Goal: Task Accomplishment & Management: Use online tool/utility

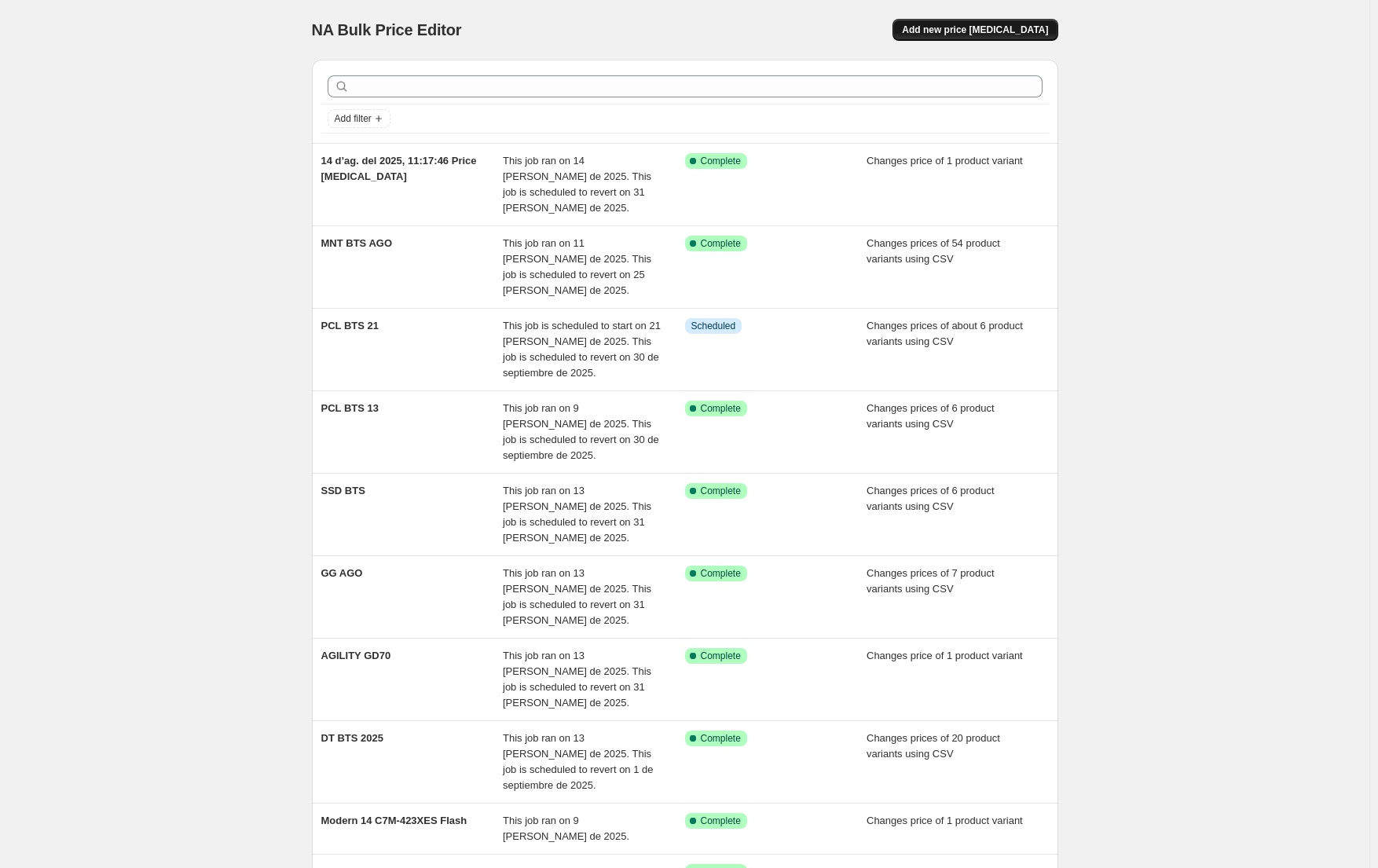
click at [989, 34] on span "Add new price [MEDICAL_DATA]" at bounding box center [975, 30] width 146 height 13
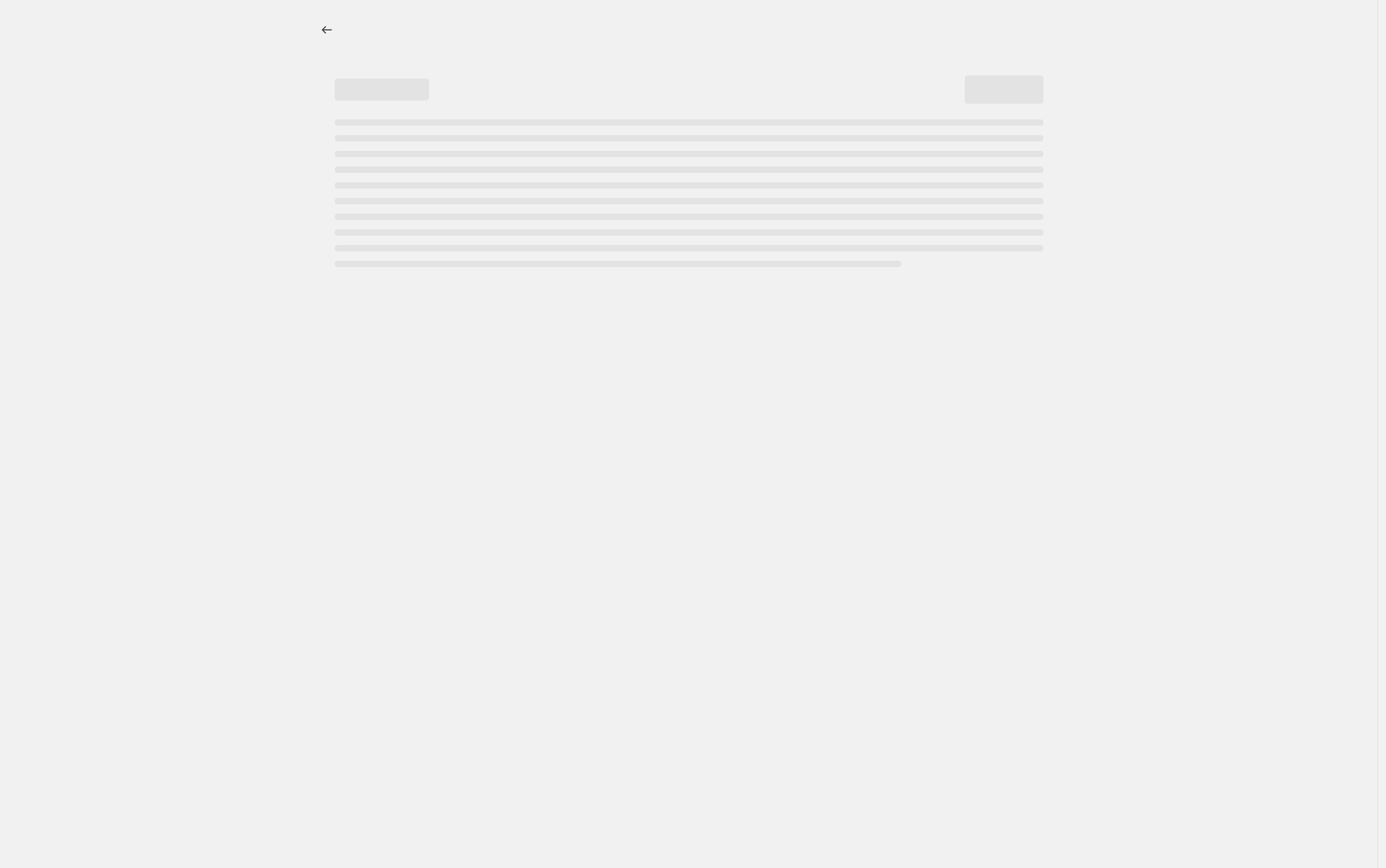
select select "percentage"
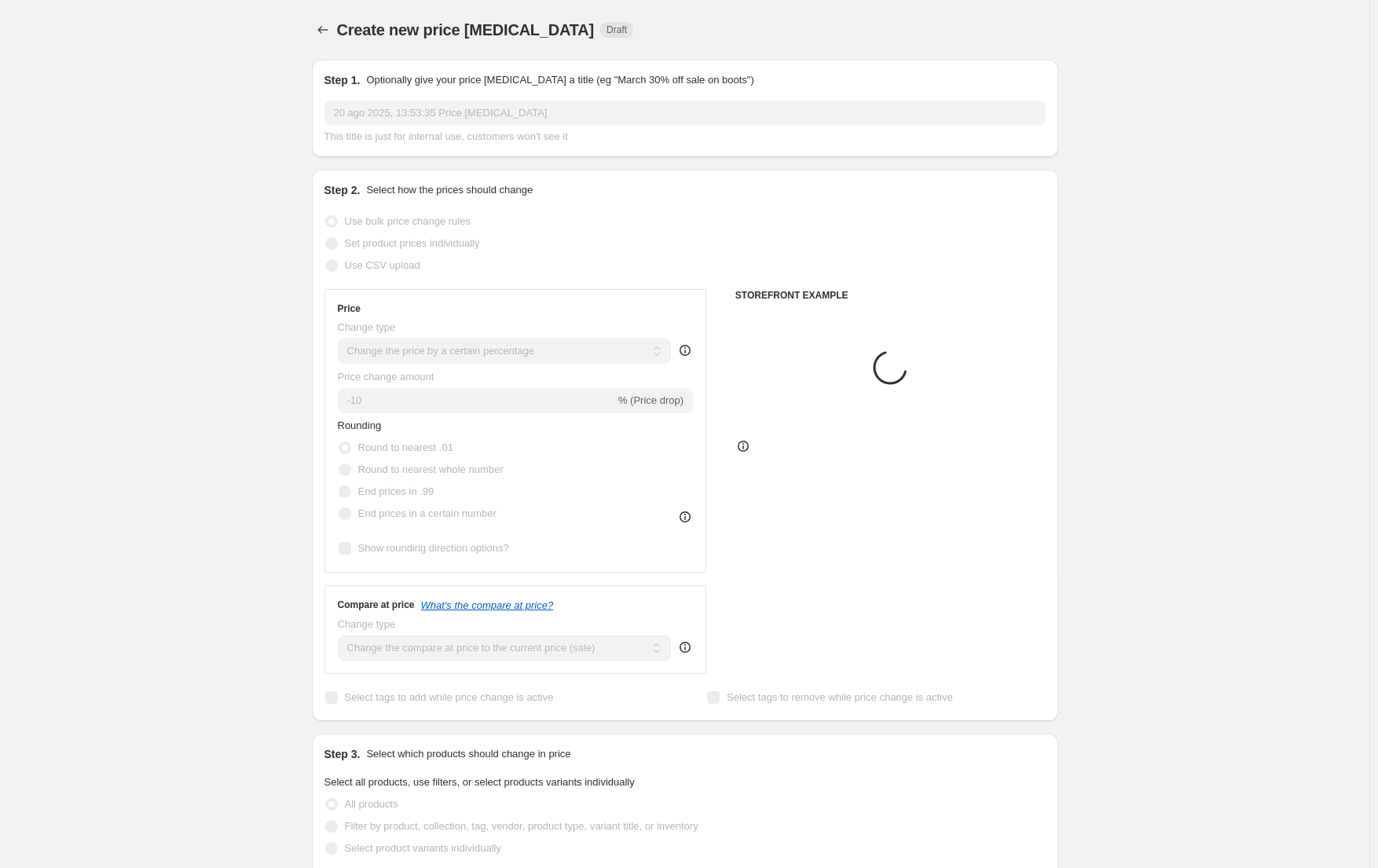
click at [536, 114] on input "20 ago 2025, 13:53:35 Price [MEDICAL_DATA]" at bounding box center [685, 112] width 722 height 25
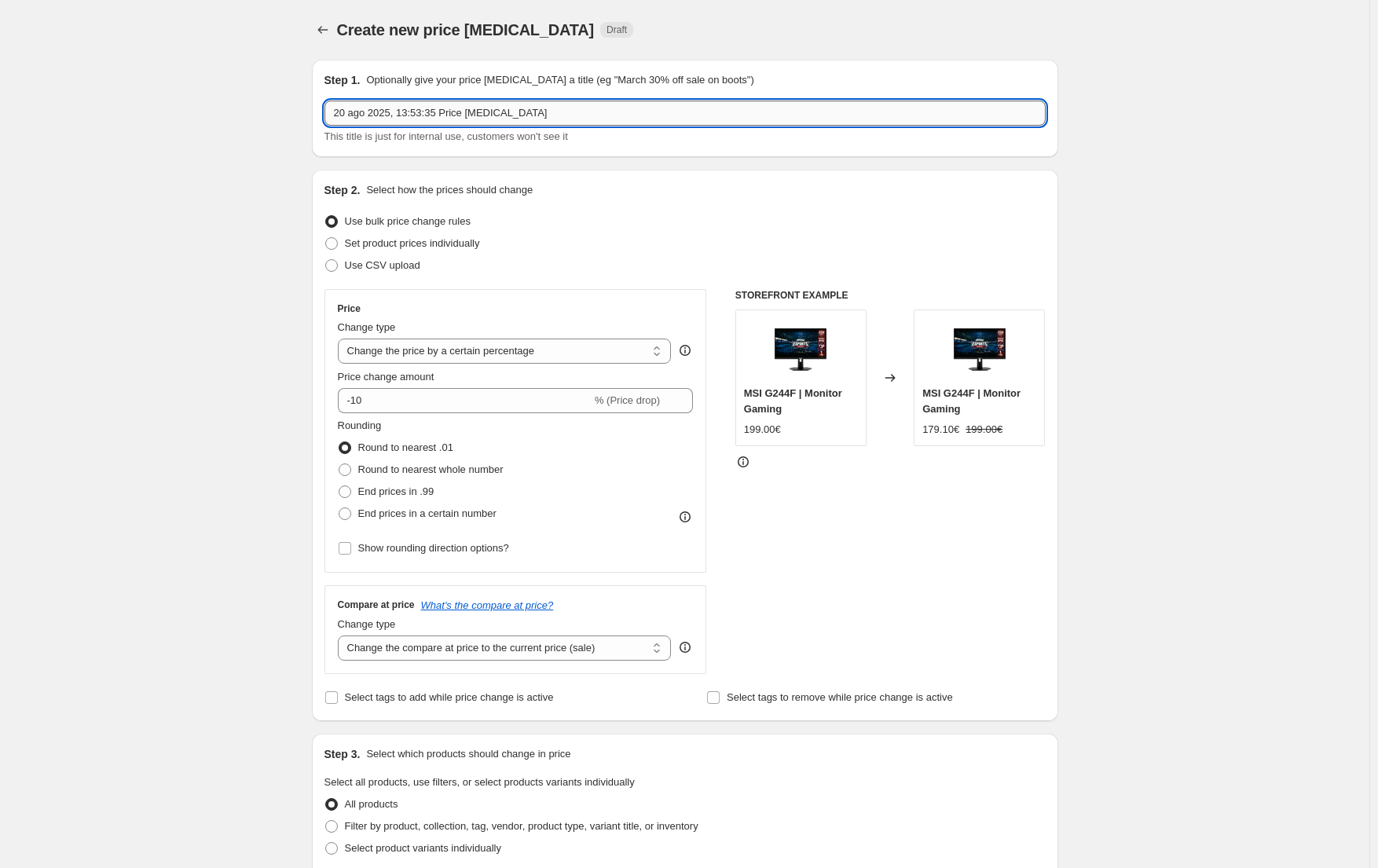
click at [536, 114] on input "20 ago 2025, 13:53:35 Price [MEDICAL_DATA]" at bounding box center [685, 112] width 722 height 25
type input "m"
type input "MNT AMAZON GAMING WEEK"
click at [370, 256] on label "Use CSV upload" at bounding box center [372, 265] width 96 height 22
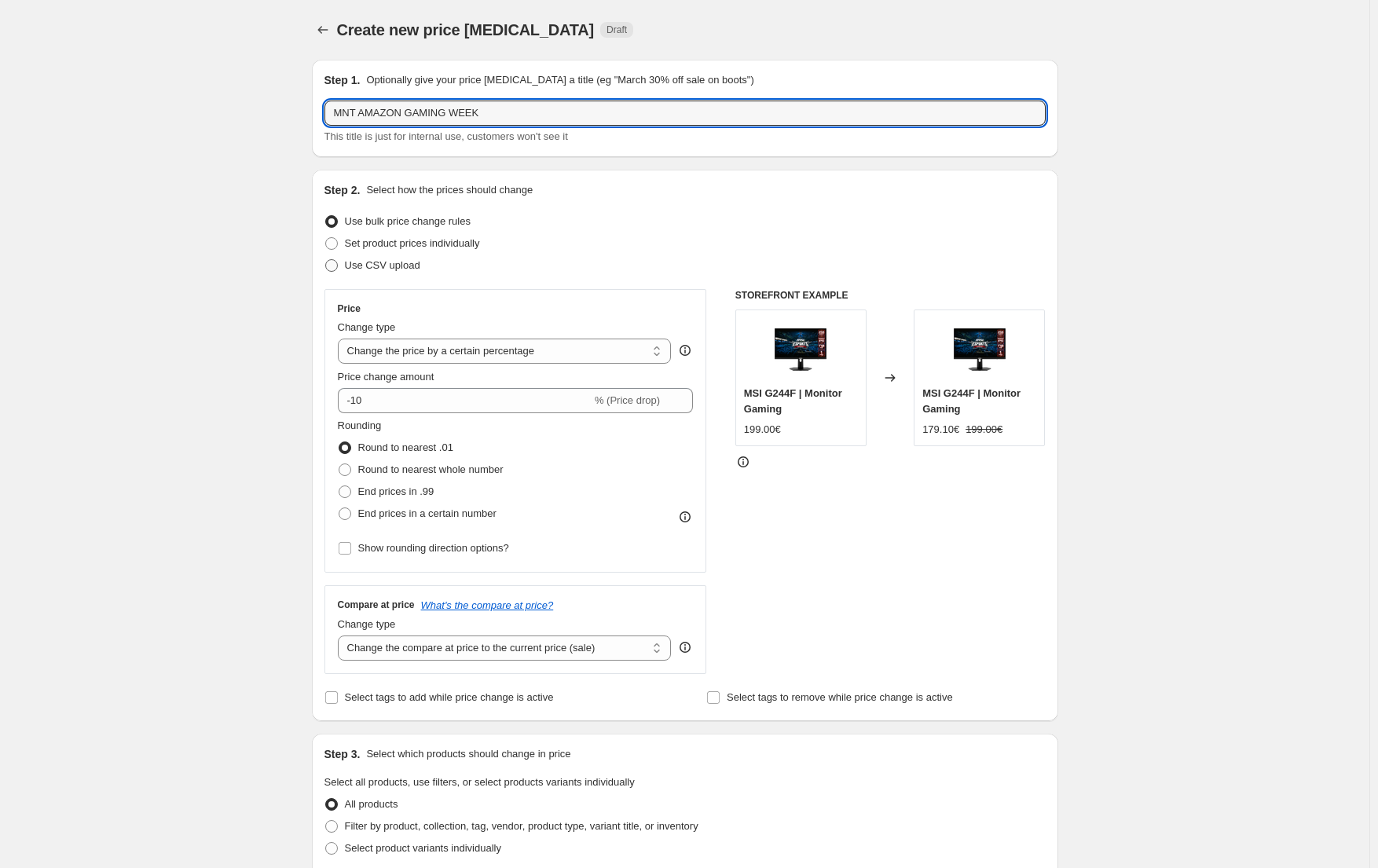
click at [326, 259] on input "Use CSV upload" at bounding box center [325, 259] width 1 height 1
radio input "true"
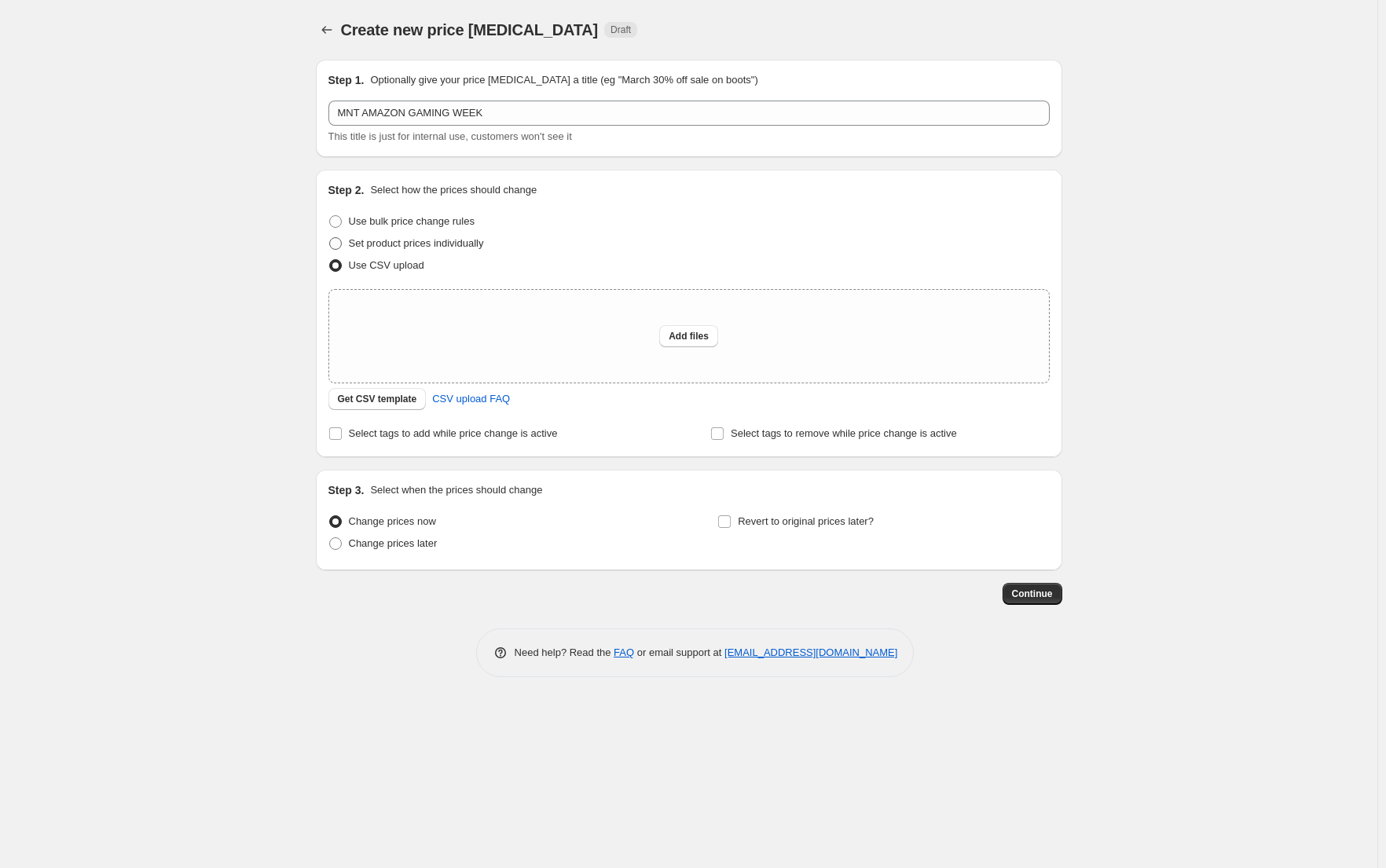
click at [382, 249] on span "Set product prices individually" at bounding box center [417, 243] width 135 height 12
click at [330, 238] on input "Set product prices individually" at bounding box center [330, 237] width 1 height 1
radio input "true"
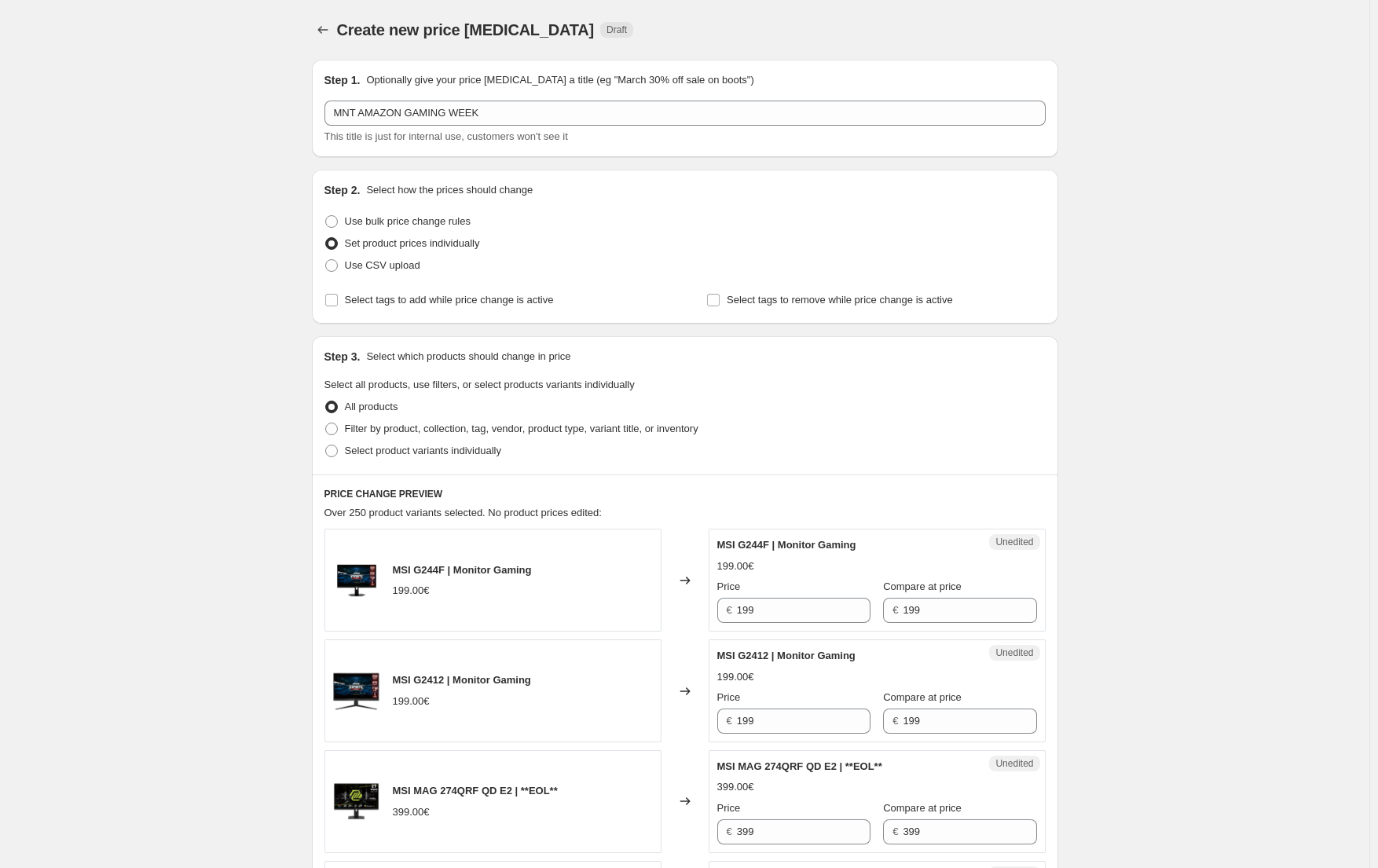
drag, startPoint x: 199, startPoint y: 530, endPoint x: 3, endPoint y: 407, distance: 231.4
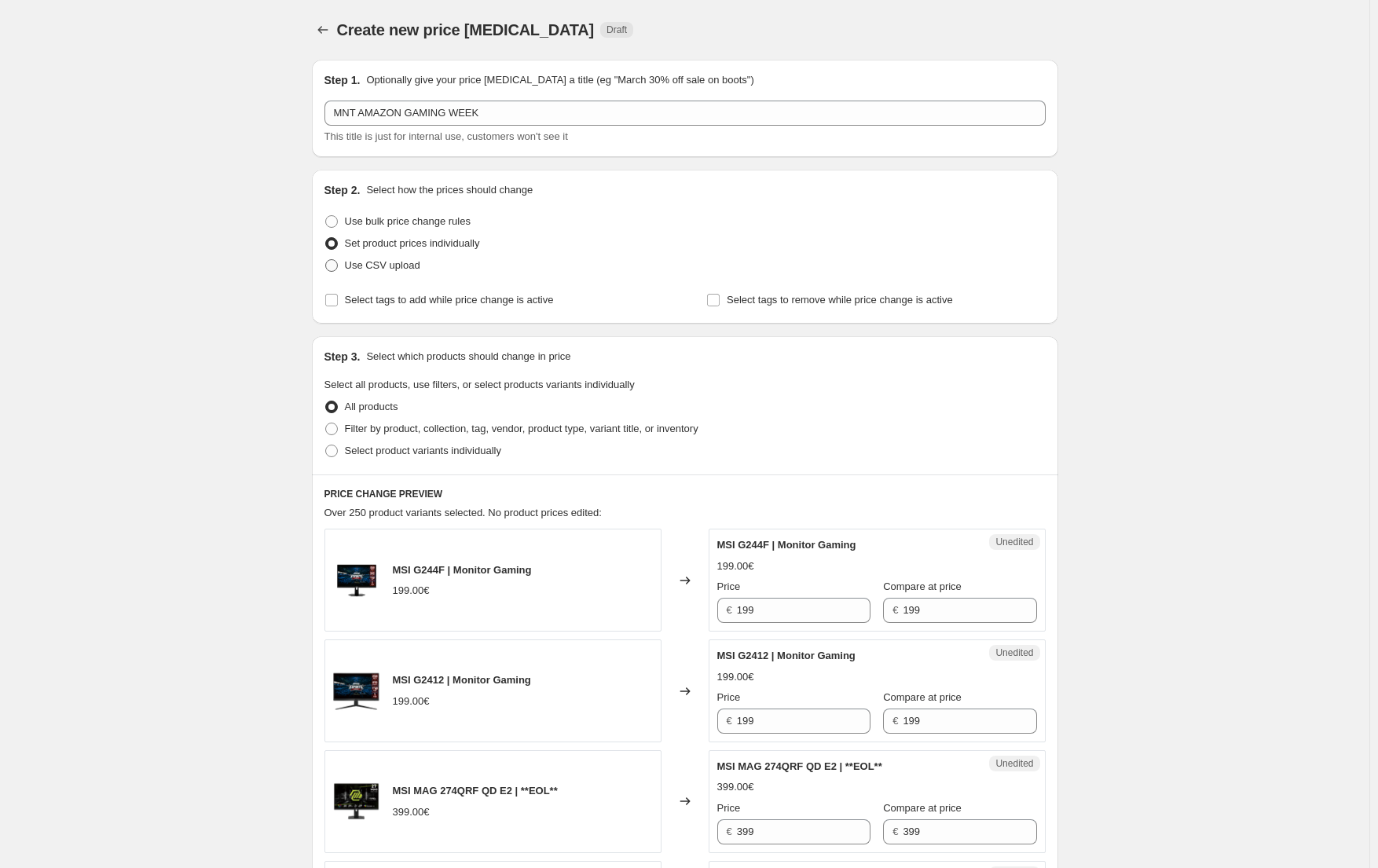
click at [380, 271] on span "Use CSV upload" at bounding box center [383, 265] width 75 height 12
click at [326, 260] on input "Use CSV upload" at bounding box center [325, 259] width 1 height 1
radio input "true"
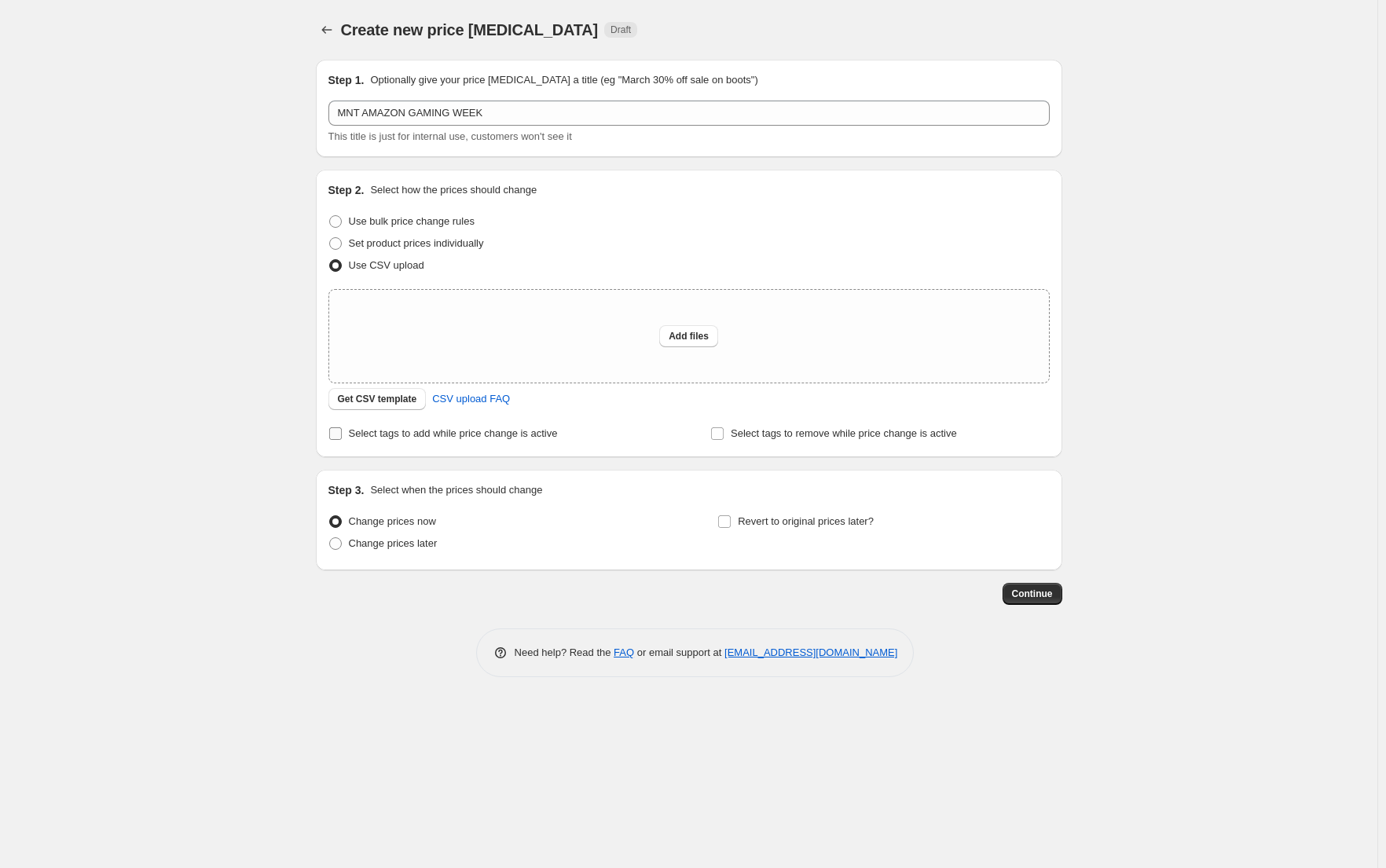
click at [340, 437] on input "Select tags to add while price change is active" at bounding box center [336, 433] width 13 height 13
checkbox input "true"
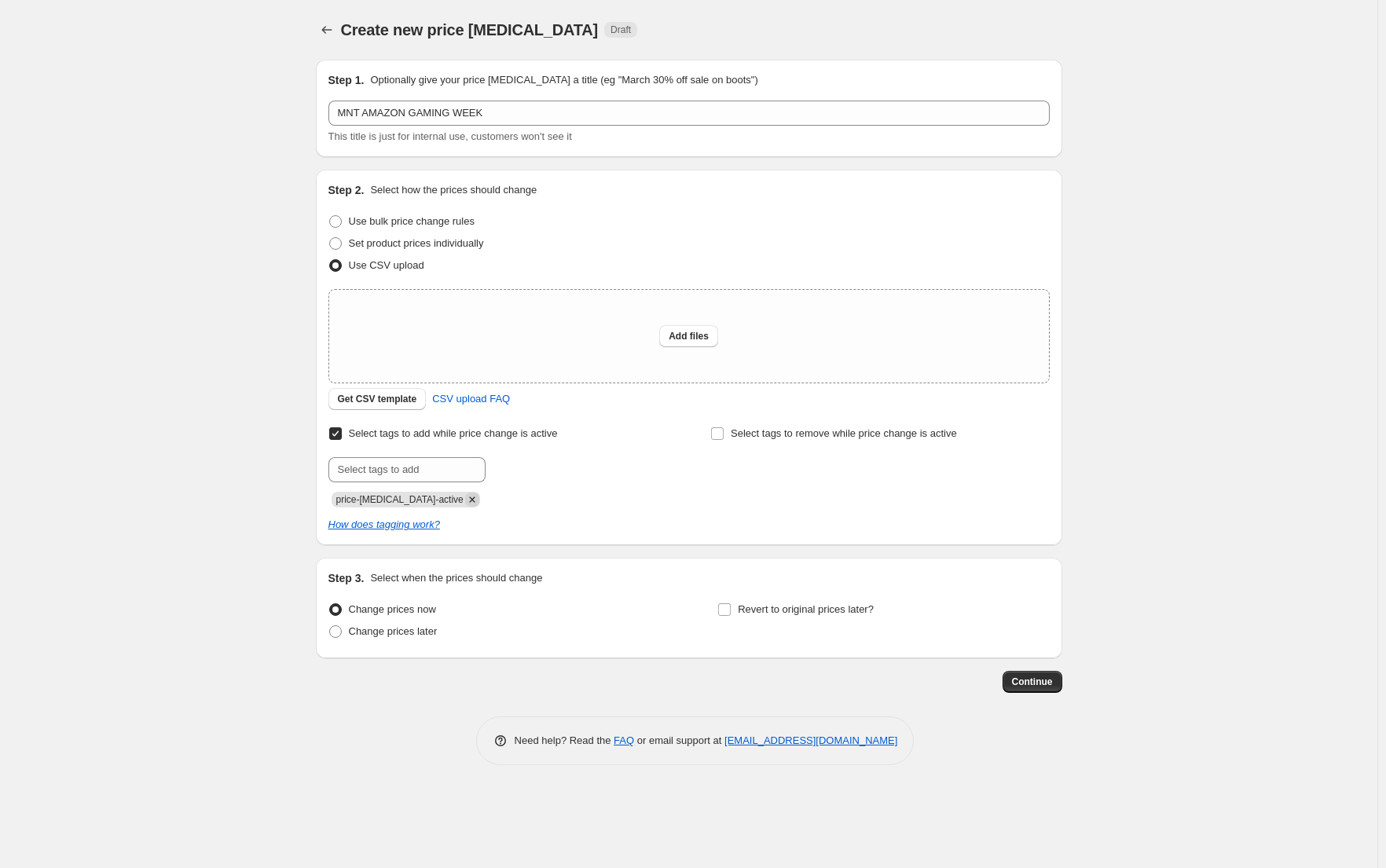
click at [465, 498] on icon "Remove price-change-job-active" at bounding box center [472, 500] width 15 height 15
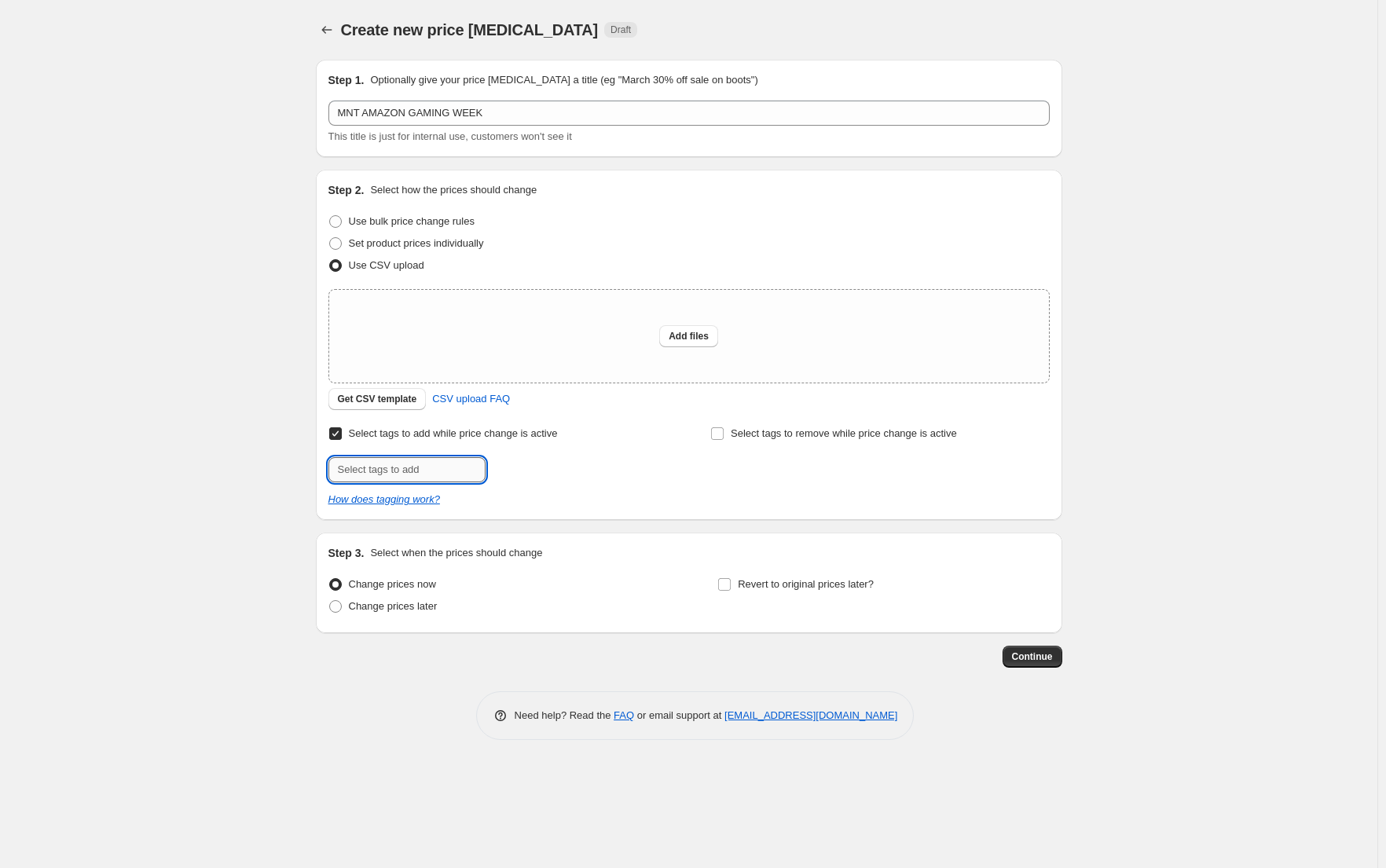
click at [434, 478] on input "text" at bounding box center [407, 469] width 158 height 25
type input "offer"
click at [515, 468] on b "Add" at bounding box center [508, 468] width 18 height 11
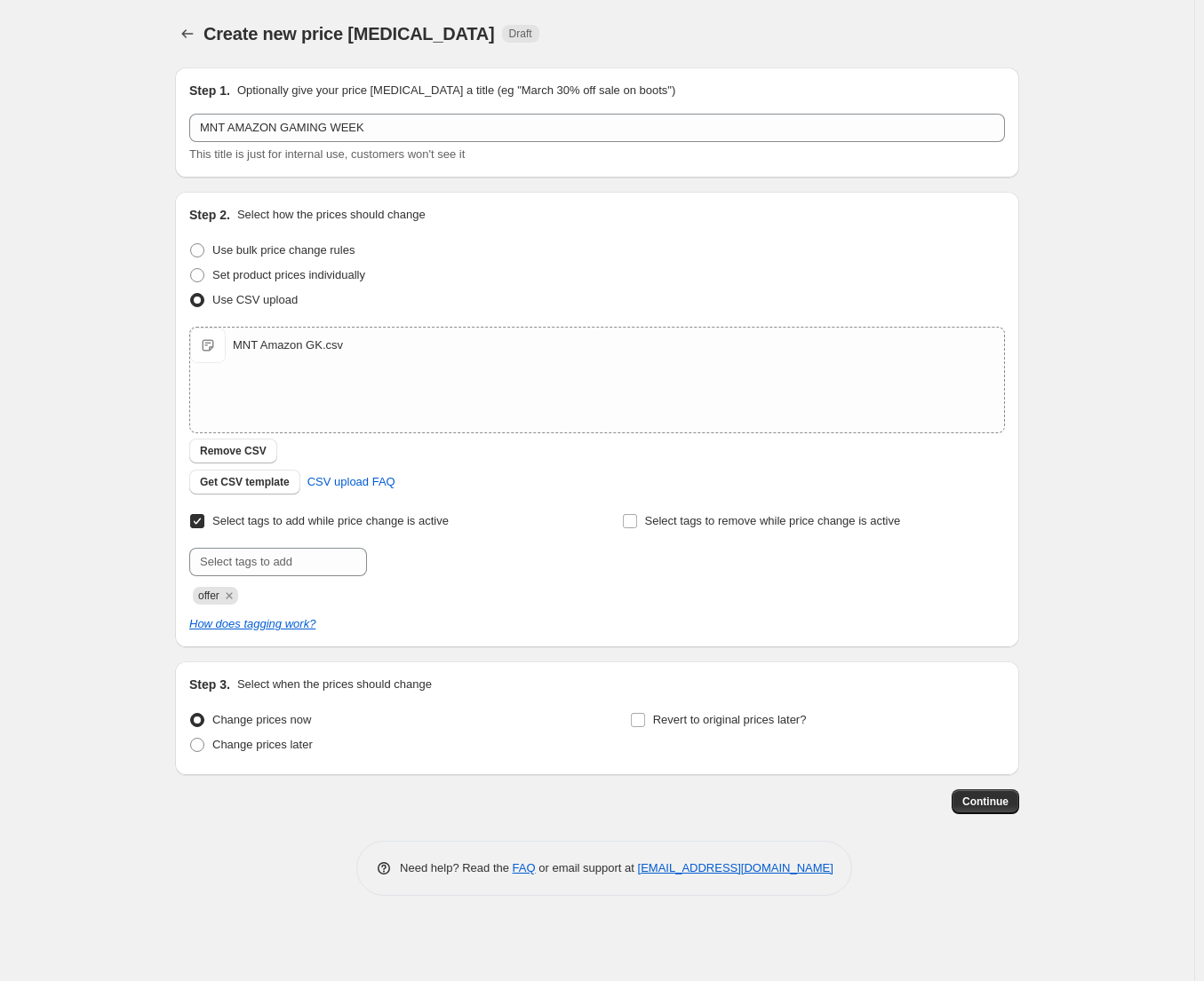
click at [1196, 599] on div "Skip to content Create new price [MEDICAL_DATA]. This page is ready Create new …" at bounding box center [602, 490] width 1204 height 981
click at [699, 727] on span "Revert to original prices later?" at bounding box center [730, 720] width 154 height 14
click at [645, 728] on input "Revert to original prices later?" at bounding box center [638, 720] width 15 height 15
checkbox input "true"
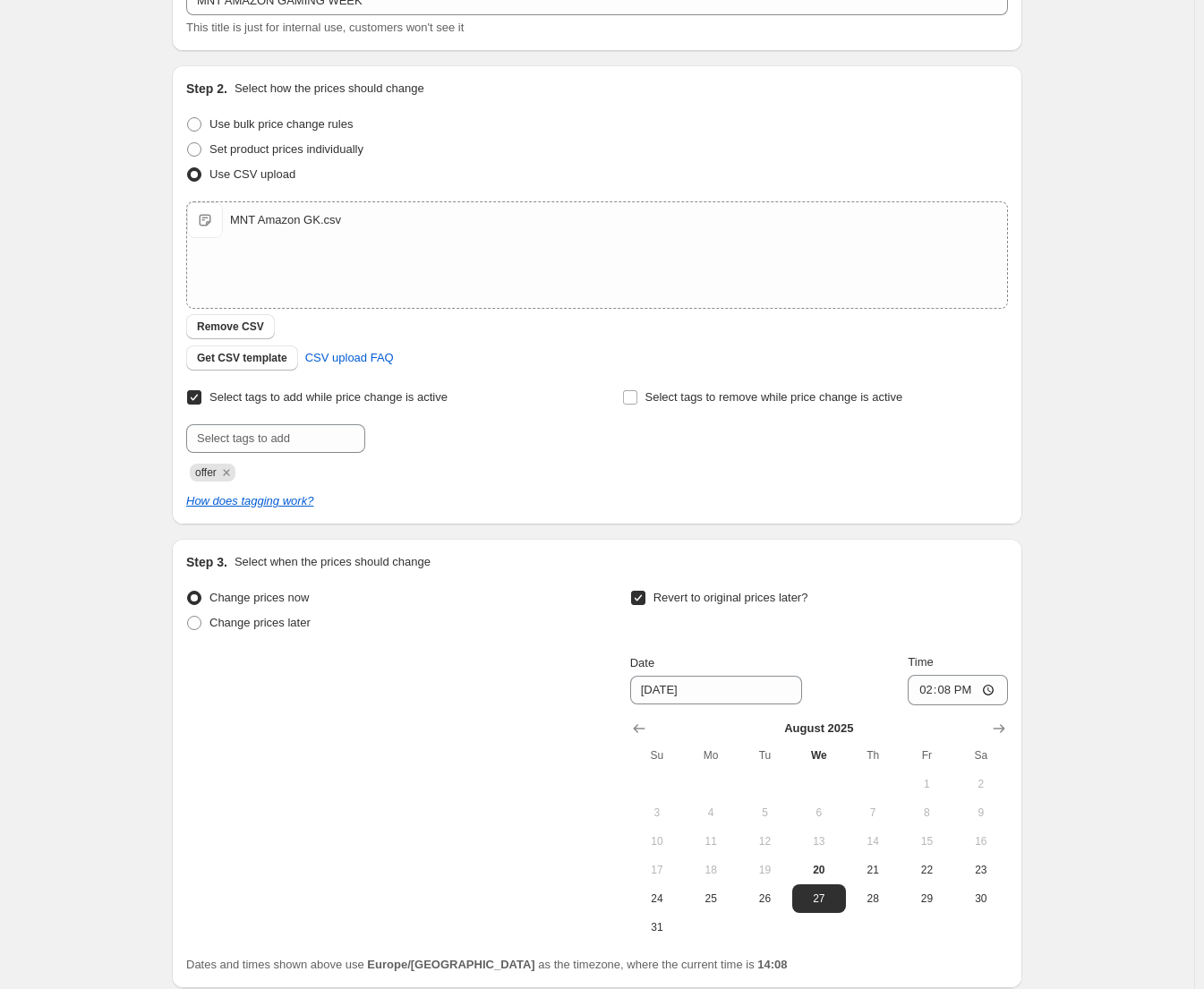
scroll to position [179, 0]
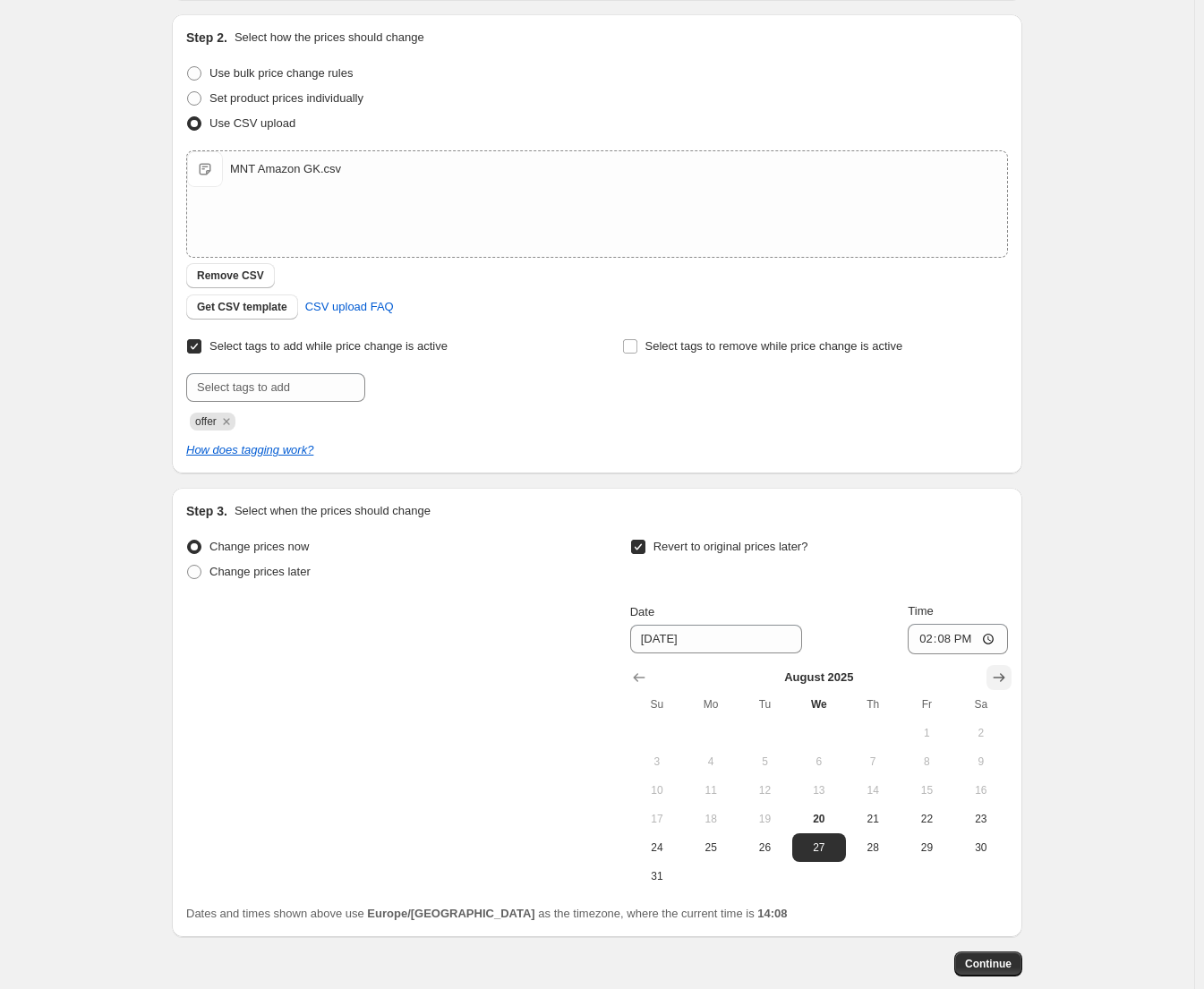
click at [1004, 671] on icon "Show next month, September 2025" at bounding box center [998, 678] width 18 height 18
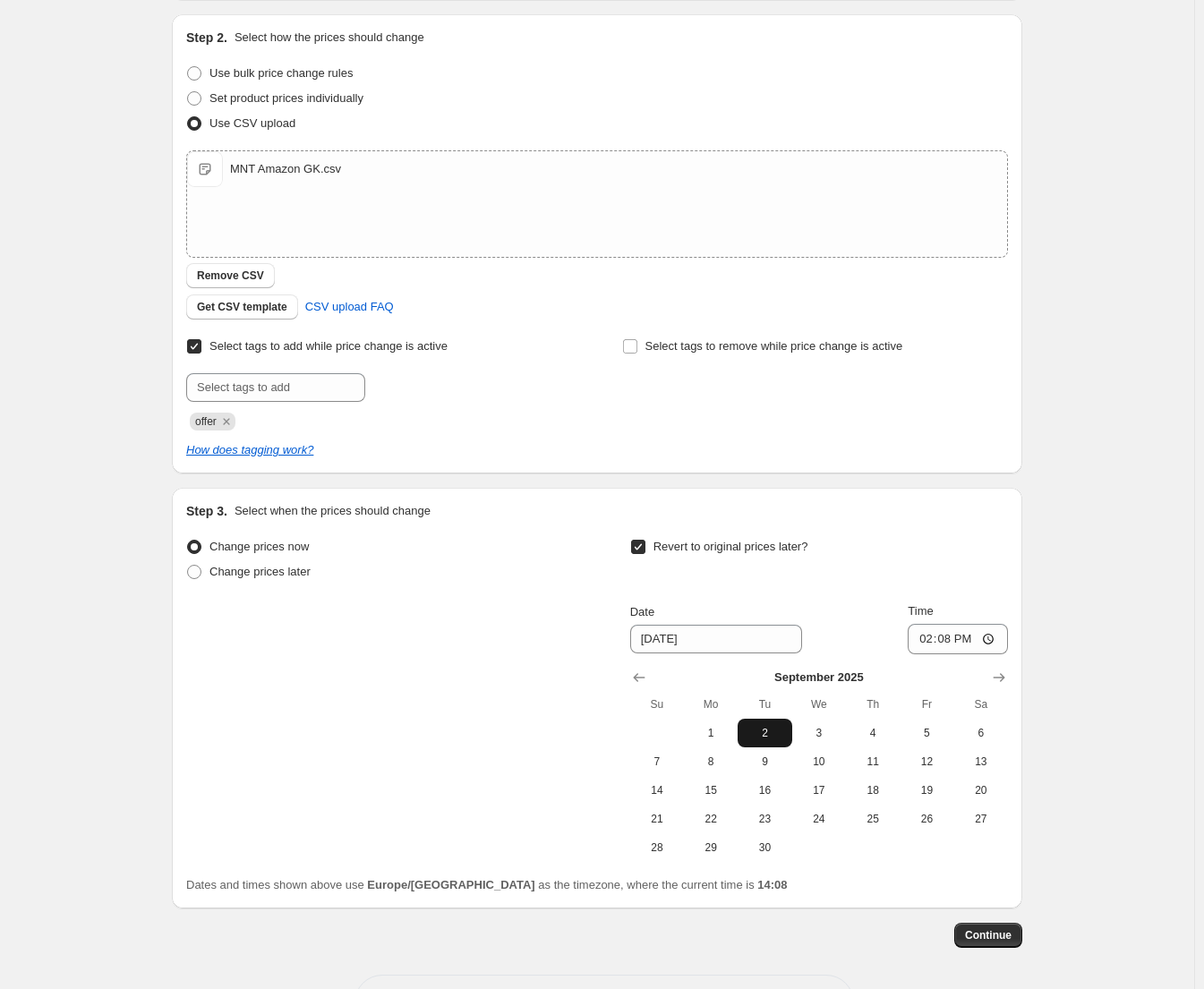
click at [782, 733] on span "2" at bounding box center [764, 732] width 39 height 15
type input "[DATE]"
click at [956, 638] on input "14:08" at bounding box center [957, 639] width 100 height 30
type input "23:59"
click at [1161, 616] on div "Create new price [MEDICAL_DATA]. This page is ready Create new price [MEDICAL_D…" at bounding box center [597, 439] width 1194 height 1237
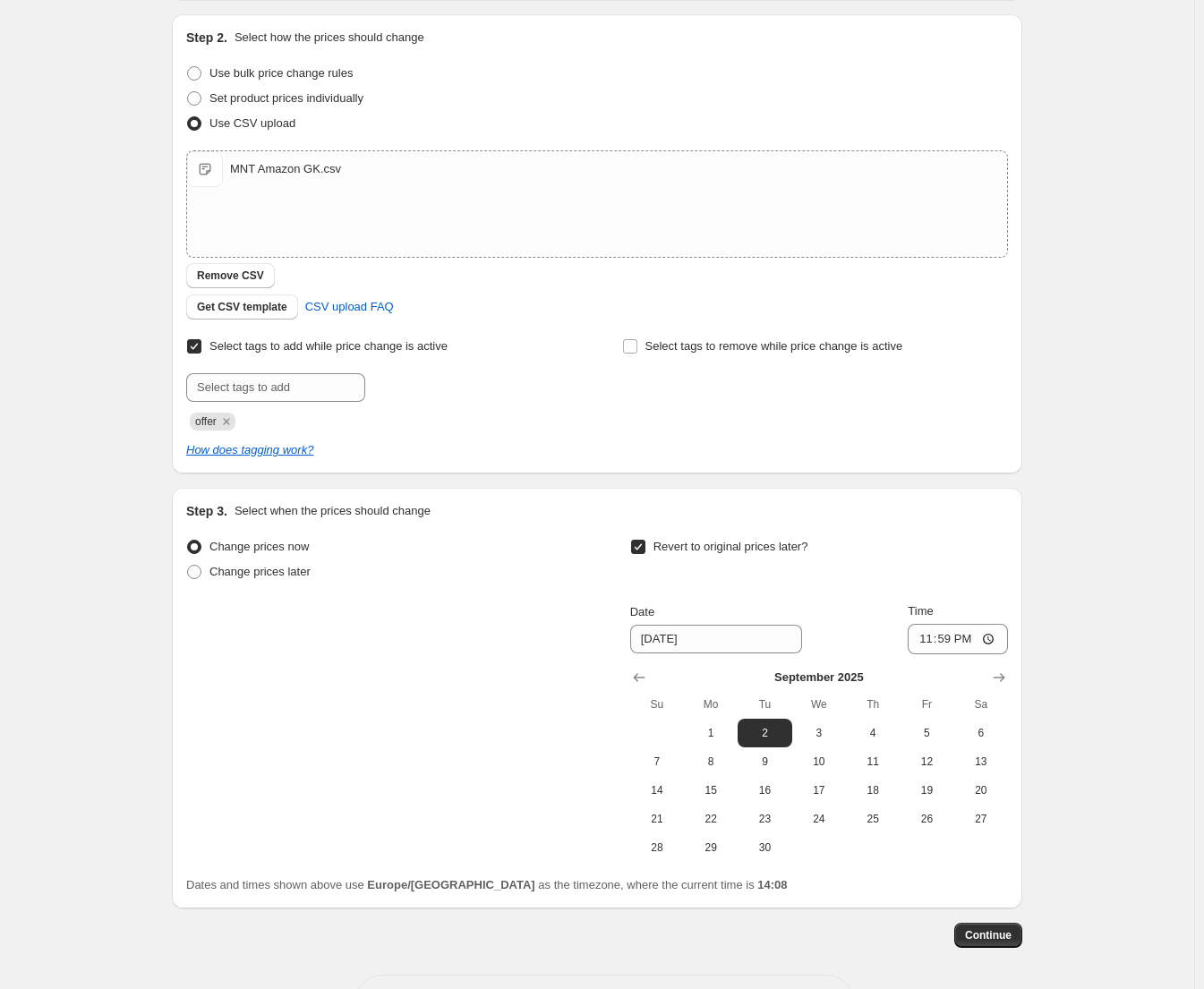
click at [1111, 513] on div "Create new price [MEDICAL_DATA]. This page is ready Create new price [MEDICAL_D…" at bounding box center [597, 439] width 1194 height 1237
click at [1000, 935] on span "Continue" at bounding box center [989, 935] width 47 height 15
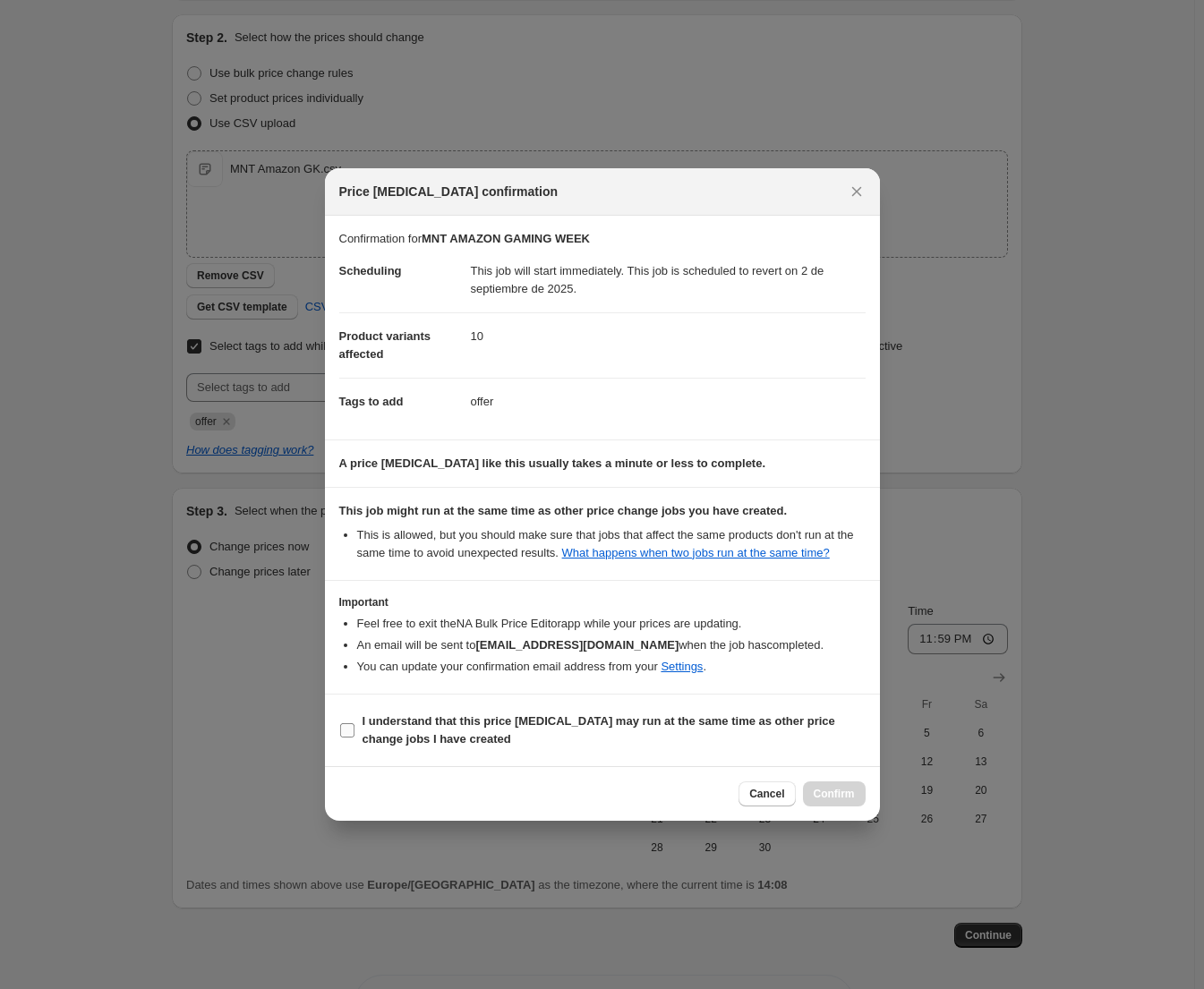
click at [416, 725] on b "I understand that this price [MEDICAL_DATA] may run at the same time as other p…" at bounding box center [599, 731] width 473 height 31
click at [355, 725] on input "I understand that this price [MEDICAL_DATA] may run at the same time as other p…" at bounding box center [347, 731] width 15 height 15
checkbox input "true"
drag, startPoint x: 835, startPoint y: 796, endPoint x: 868, endPoint y: 742, distance: 63.3
click at [836, 796] on span "Confirm" at bounding box center [834, 794] width 41 height 15
